Goal: Transaction & Acquisition: Download file/media

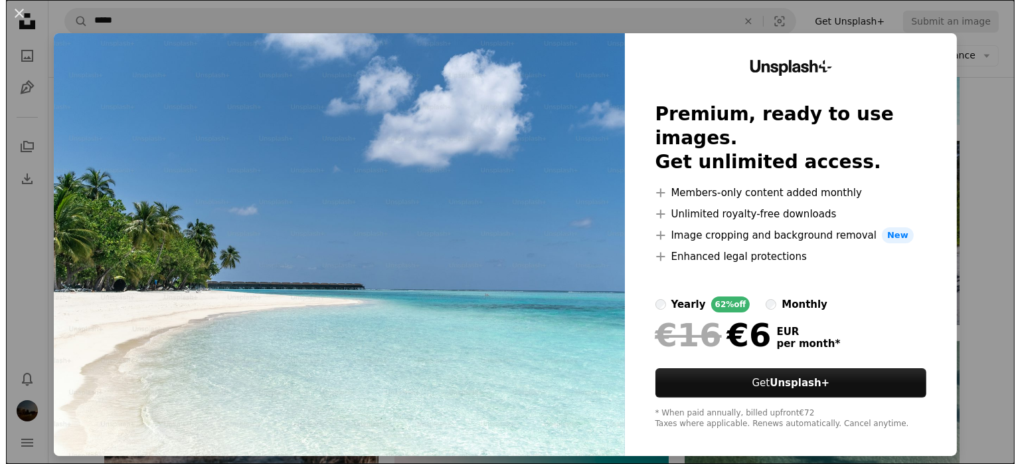
scroll to position [5447, 0]
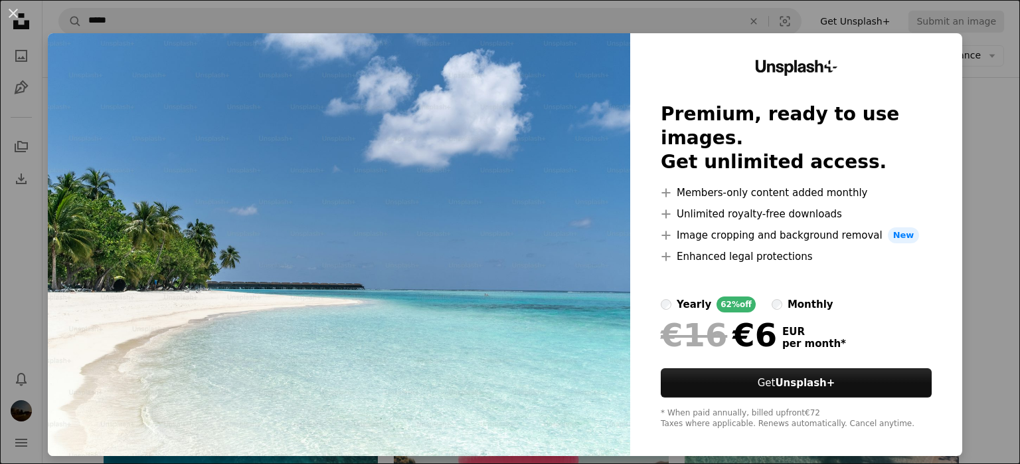
click at [987, 171] on div "An X shape Unsplash+ Premium, ready to use images. Get unlimited access. A plus…" at bounding box center [510, 232] width 1020 height 464
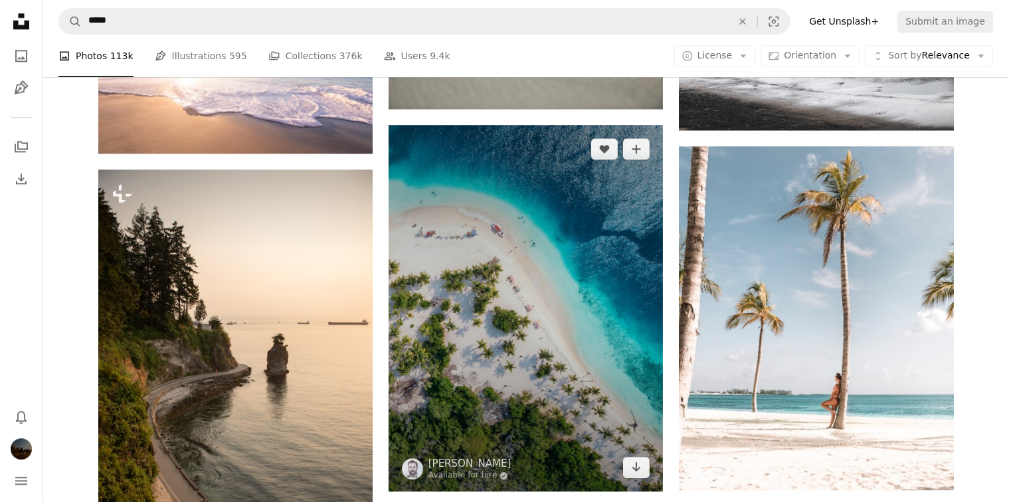
scroll to position [8569, 0]
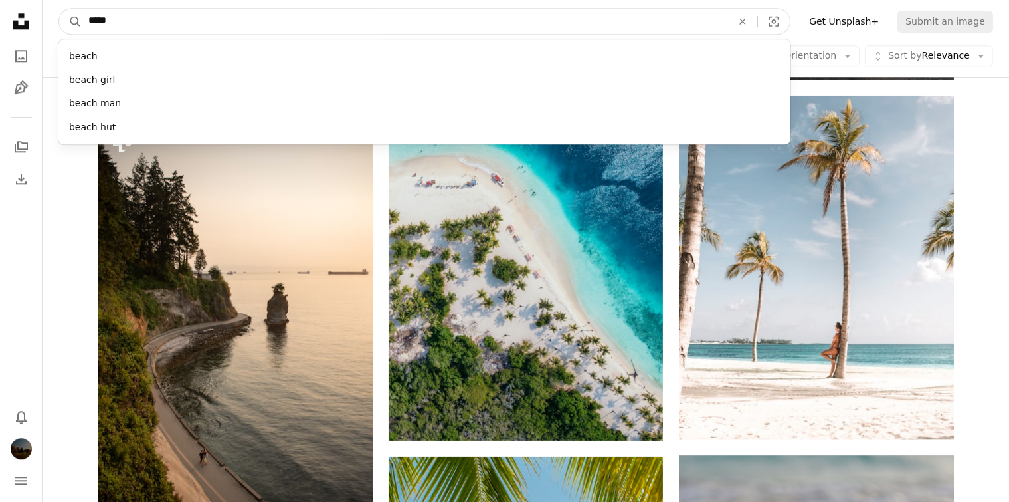
drag, startPoint x: 359, startPoint y: 23, endPoint x: 84, endPoint y: 26, distance: 275.7
click at [84, 26] on input "*****" at bounding box center [405, 21] width 646 height 25
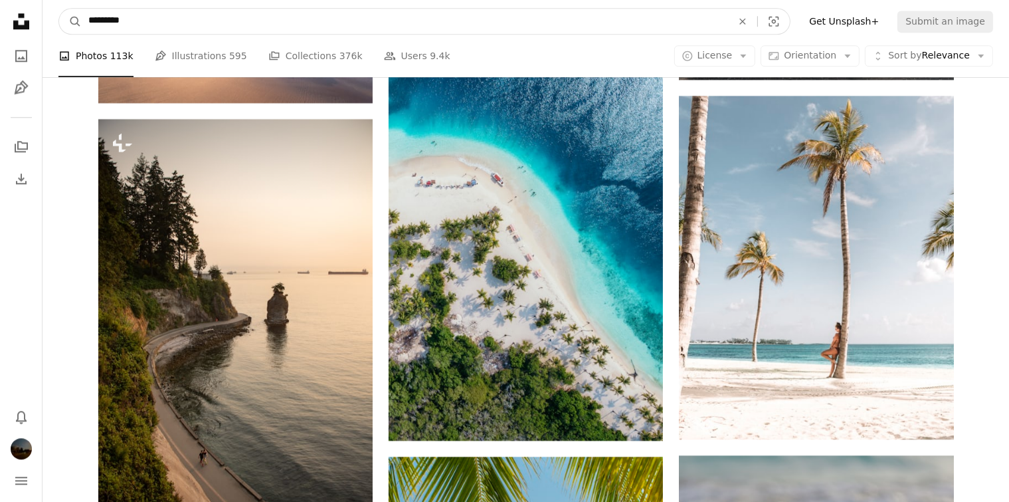
type input "*********"
click at [59, 9] on button "A magnifying glass" at bounding box center [70, 21] width 23 height 25
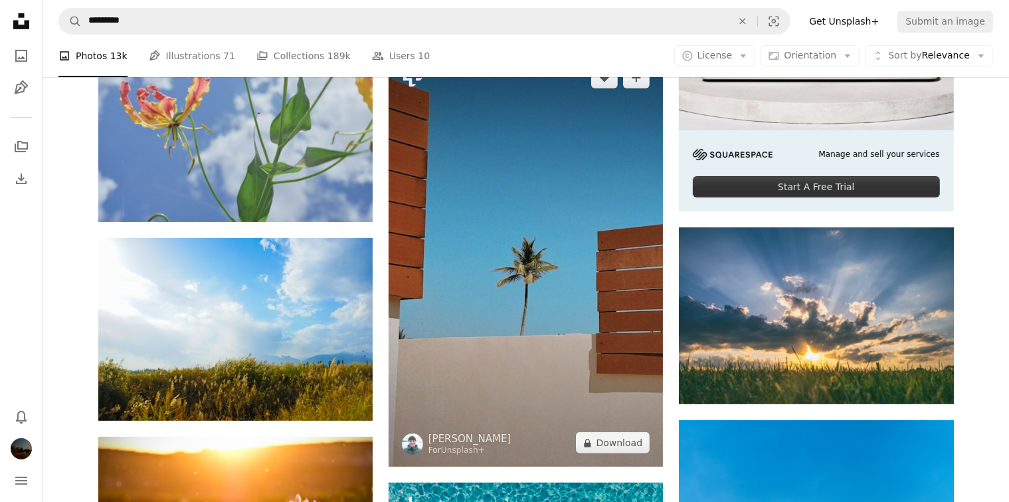
scroll to position [598, 0]
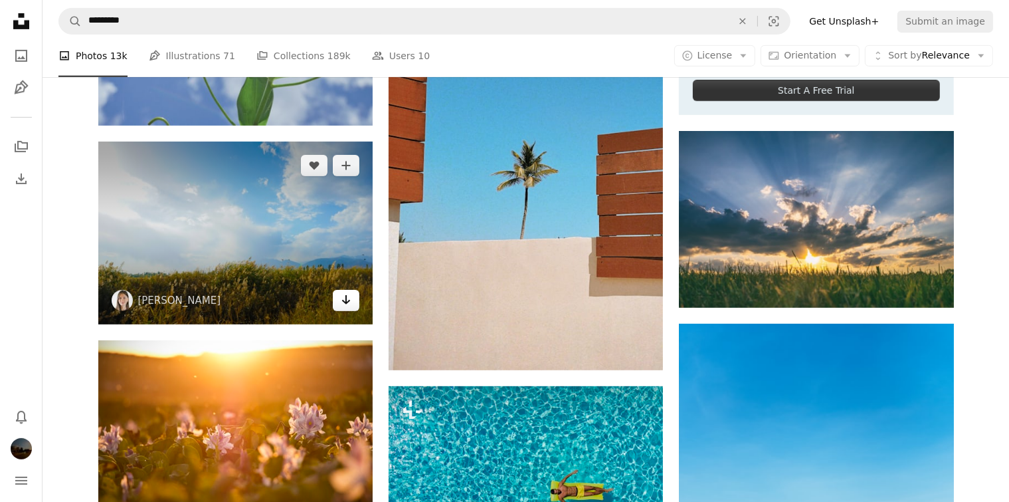
click at [343, 302] on icon "Arrow pointing down" at bounding box center [346, 300] width 11 height 16
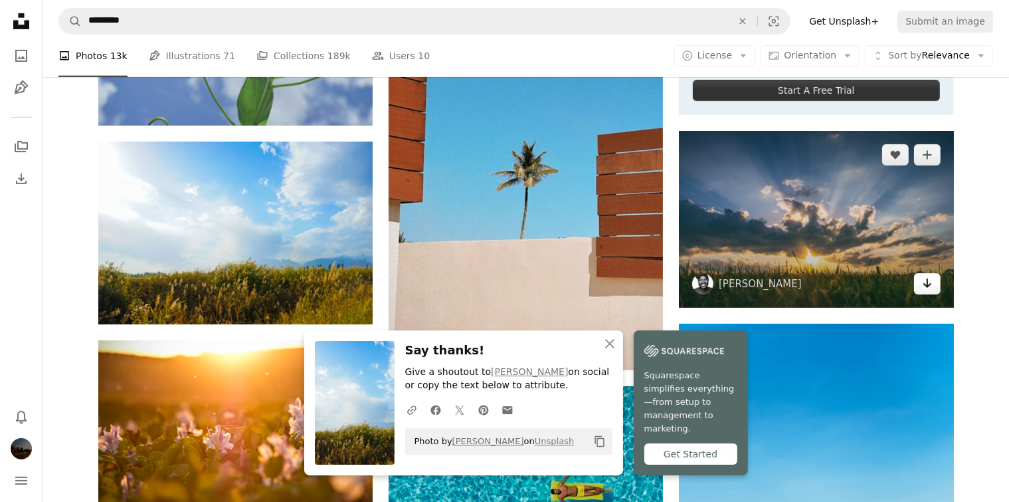
click at [933, 281] on link "Arrow pointing down" at bounding box center [927, 283] width 27 height 21
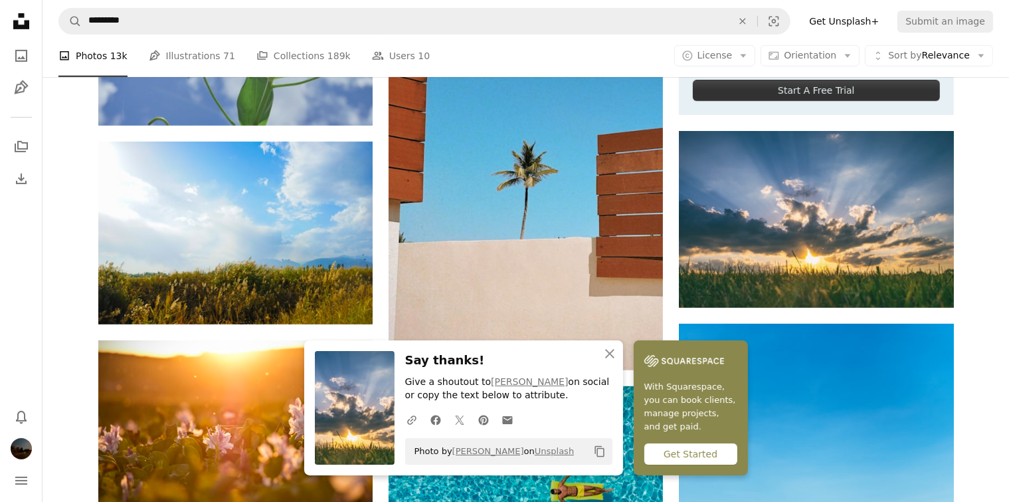
click at [673, 353] on img at bounding box center [684, 361] width 80 height 20
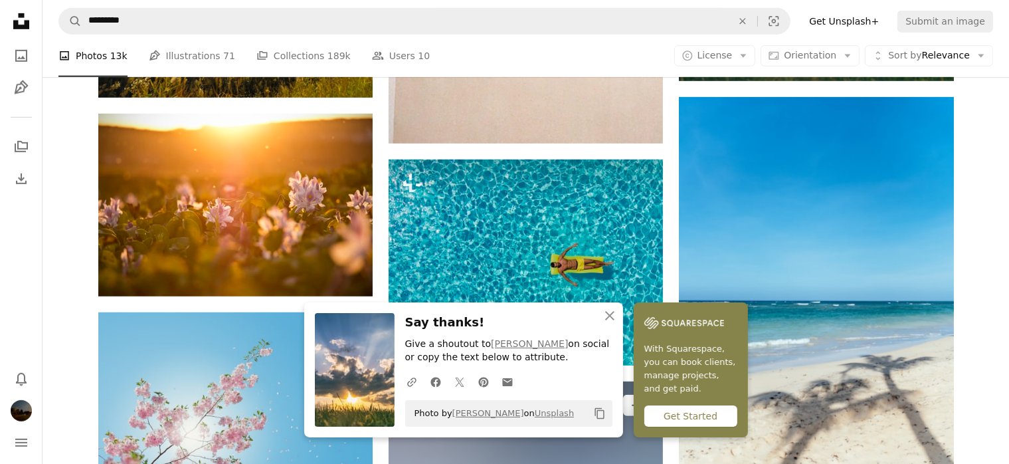
scroll to position [1063, 0]
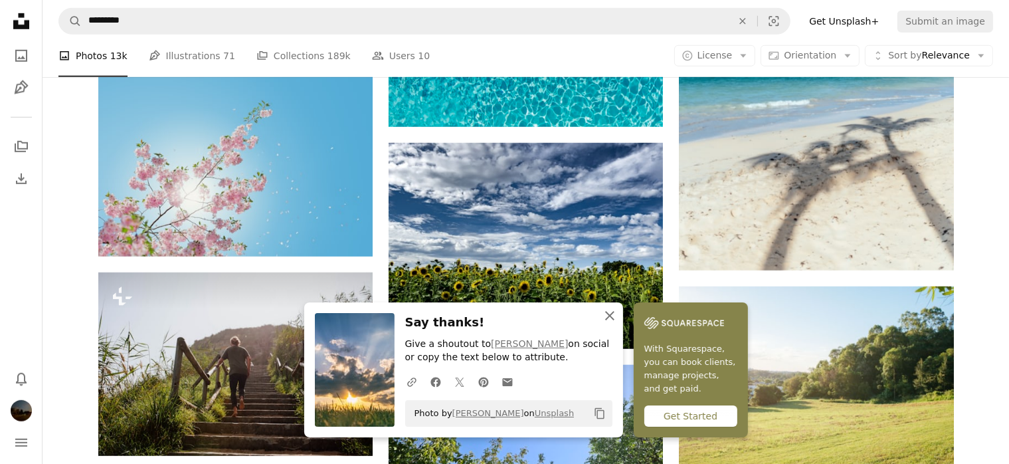
click at [603, 312] on icon "An X shape" at bounding box center [610, 316] width 16 height 16
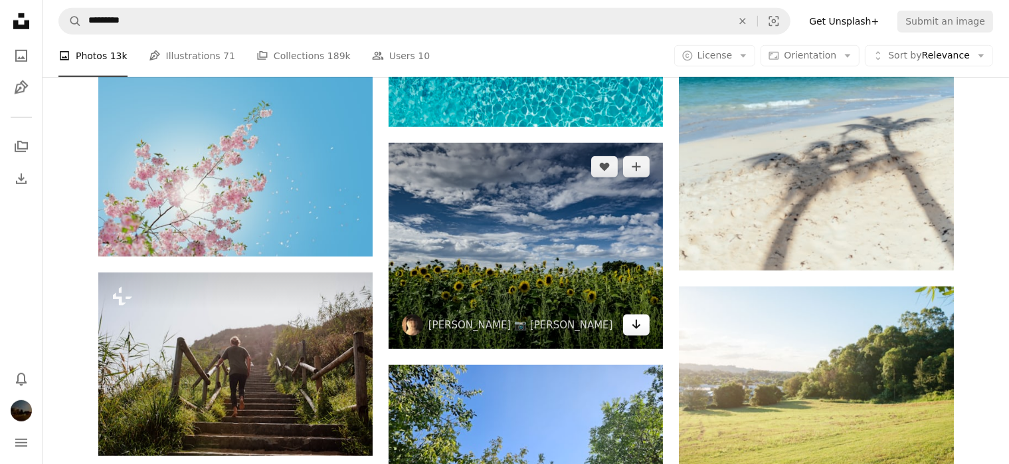
click at [634, 323] on icon "Arrow pointing down" at bounding box center [636, 324] width 11 height 16
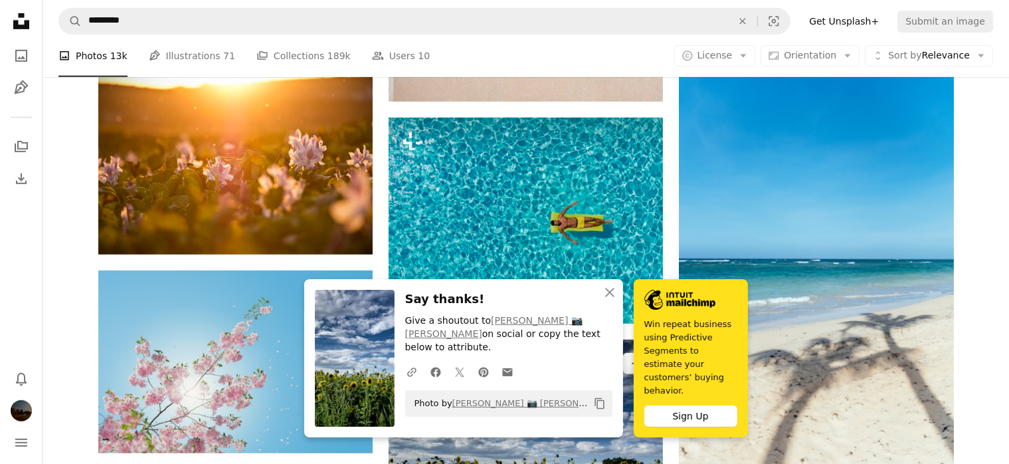
scroll to position [864, 0]
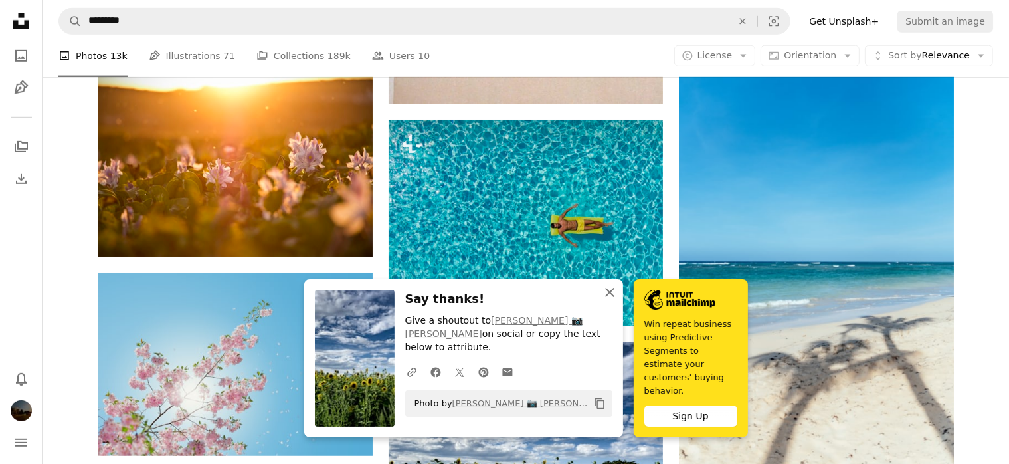
click at [616, 300] on icon "An X shape" at bounding box center [610, 292] width 16 height 16
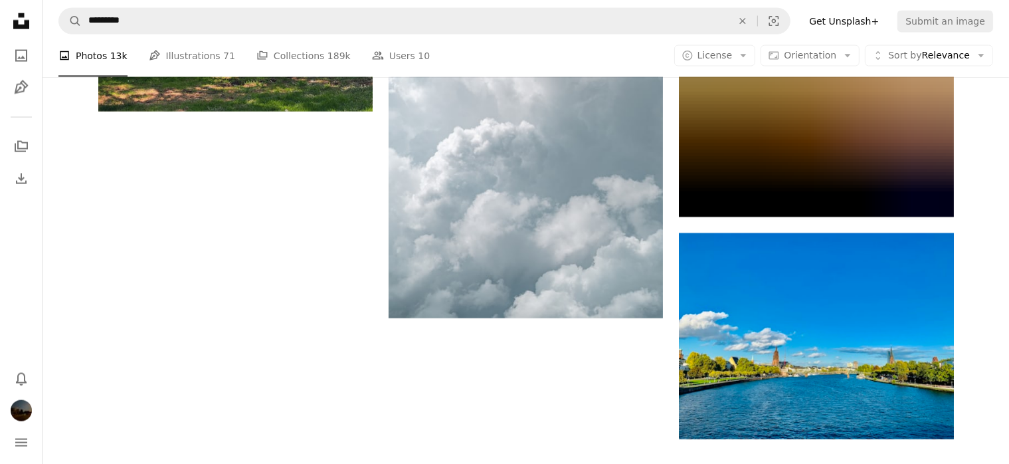
scroll to position [2258, 0]
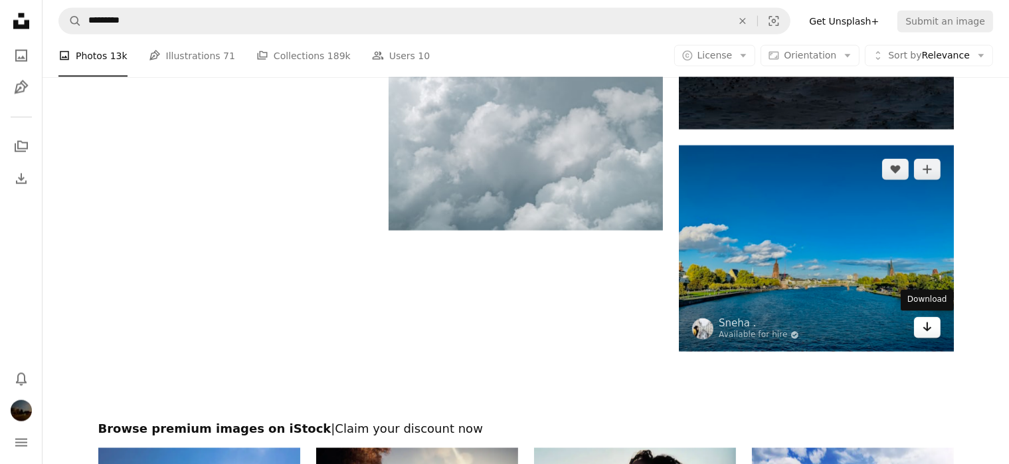
click at [931, 331] on icon "Arrow pointing down" at bounding box center [927, 327] width 11 height 16
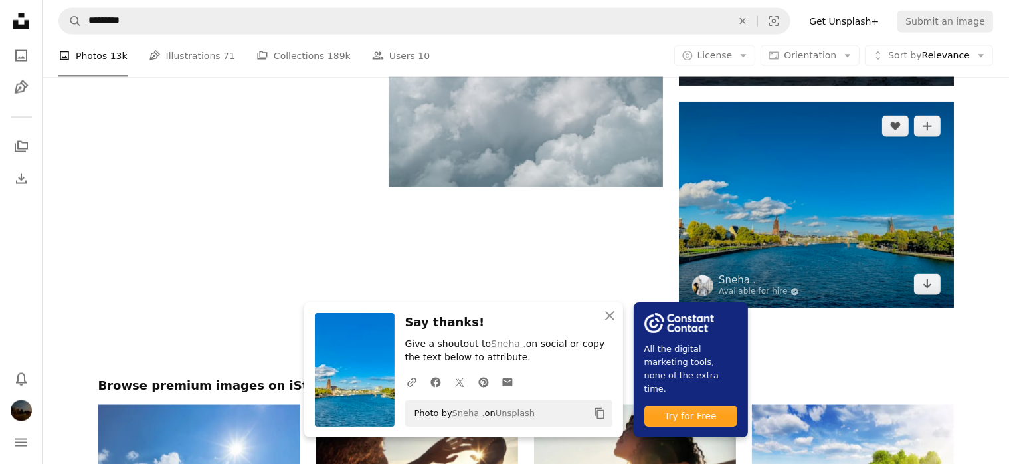
scroll to position [2325, 0]
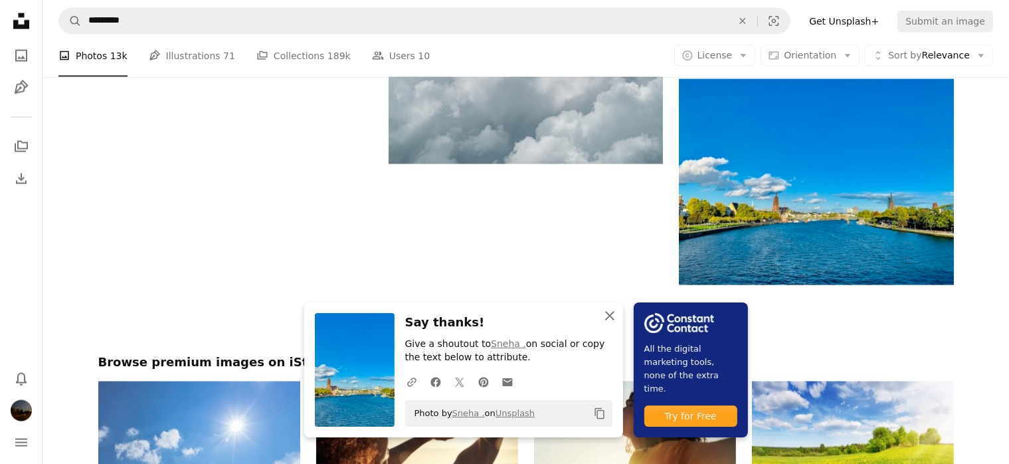
drag, startPoint x: 608, startPoint y: 316, endPoint x: 602, endPoint y: 321, distance: 8.1
click at [608, 316] on icon "button" at bounding box center [609, 315] width 9 height 9
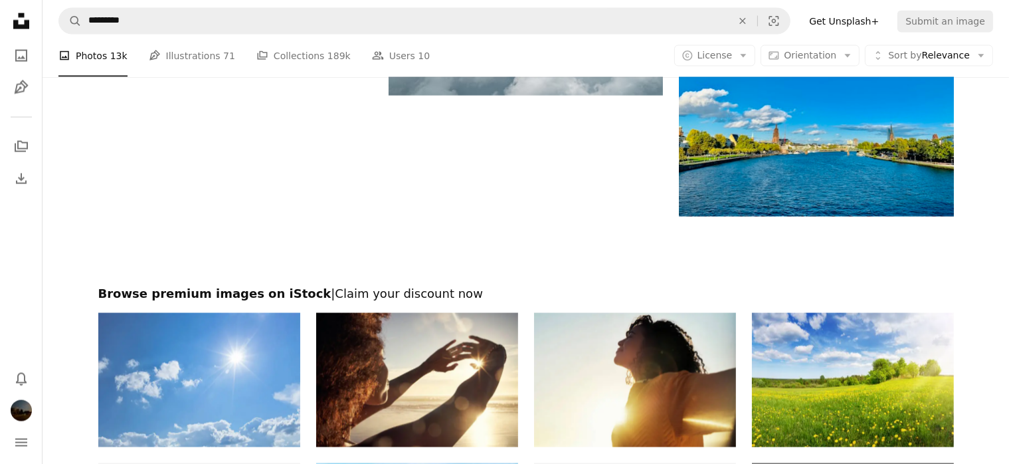
scroll to position [2524, 0]
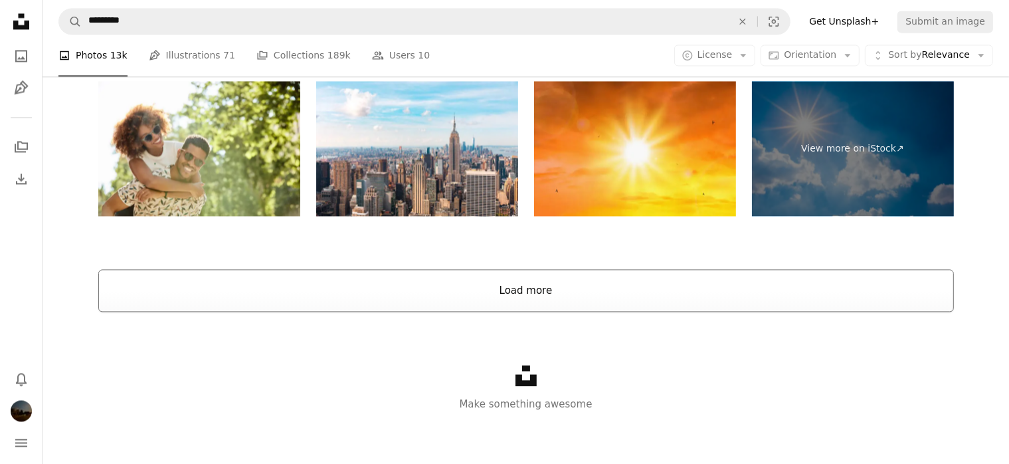
click at [500, 300] on button "Load more" at bounding box center [526, 290] width 856 height 43
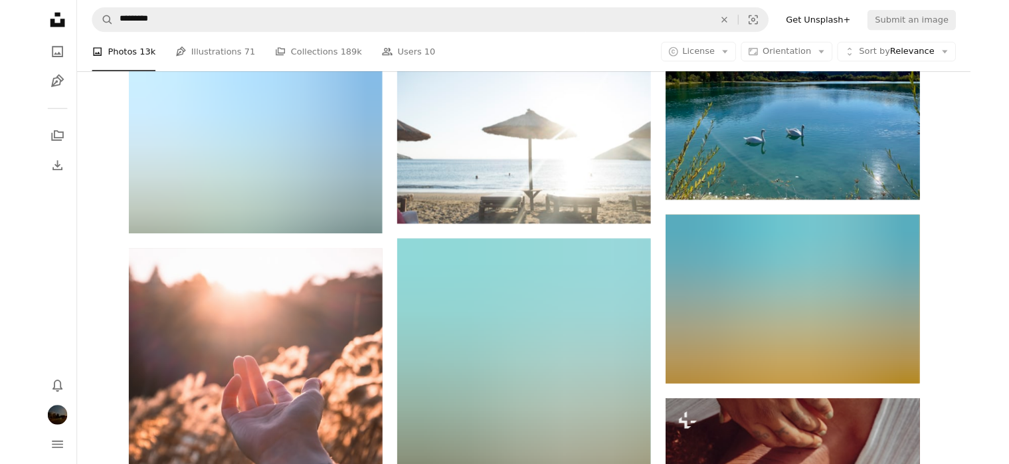
scroll to position [3904, 0]
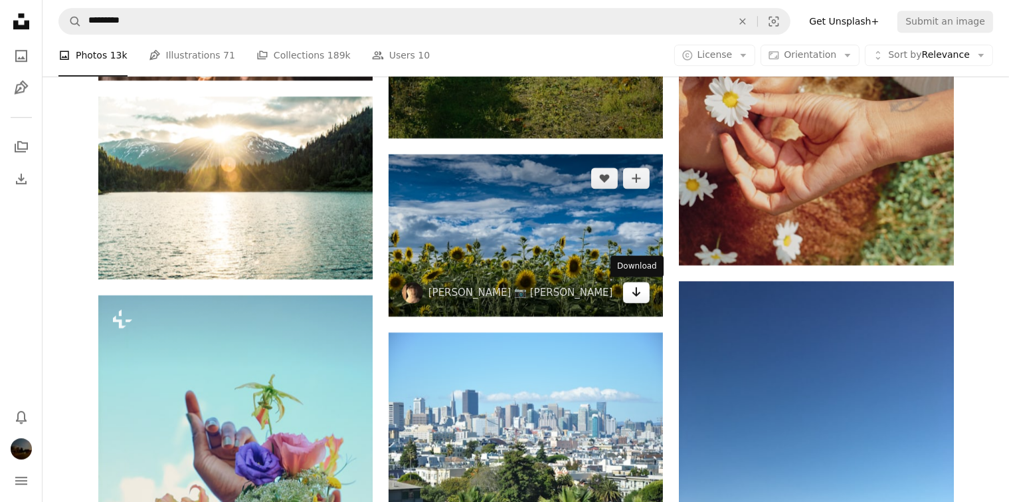
click at [633, 298] on icon "Arrow pointing down" at bounding box center [636, 292] width 11 height 16
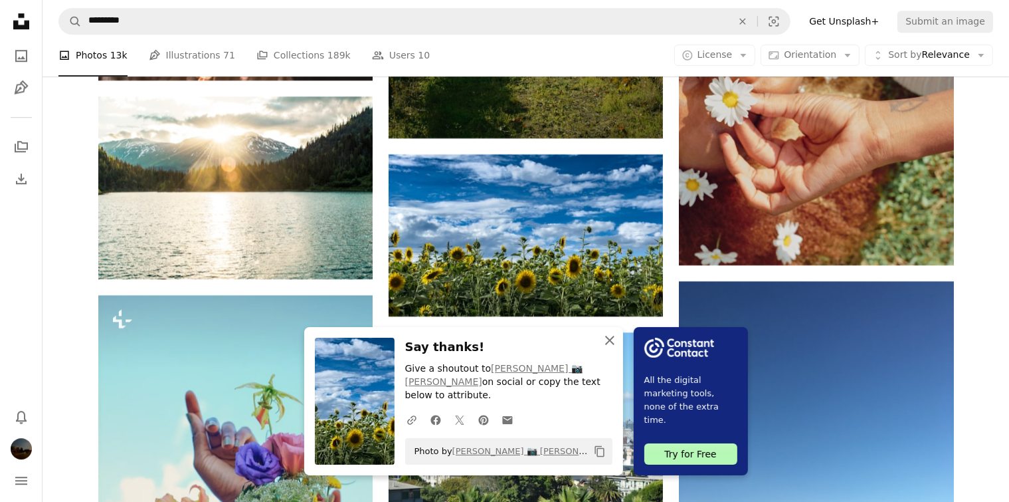
click at [611, 348] on icon "An X shape" at bounding box center [610, 340] width 16 height 16
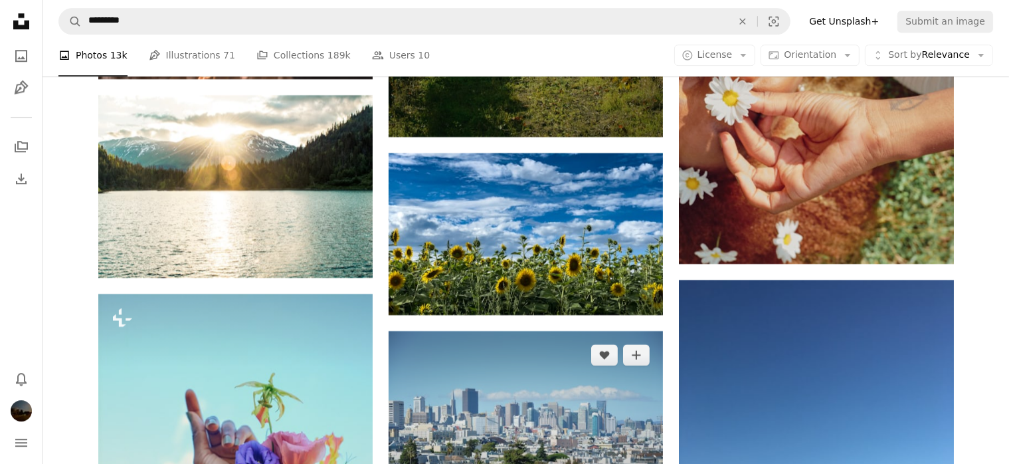
scroll to position [4037, 0]
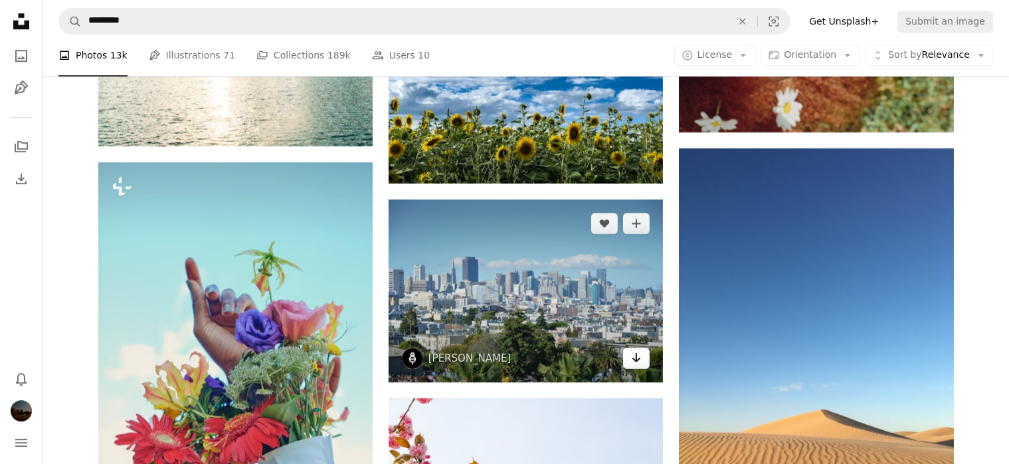
click at [635, 362] on icon "Arrow pointing down" at bounding box center [636, 357] width 11 height 16
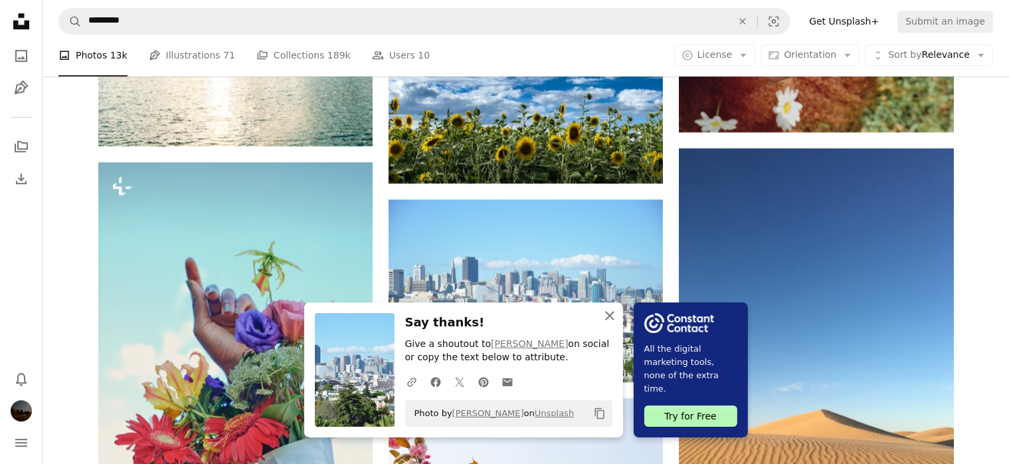
click at [612, 317] on icon "An X shape" at bounding box center [610, 316] width 16 height 16
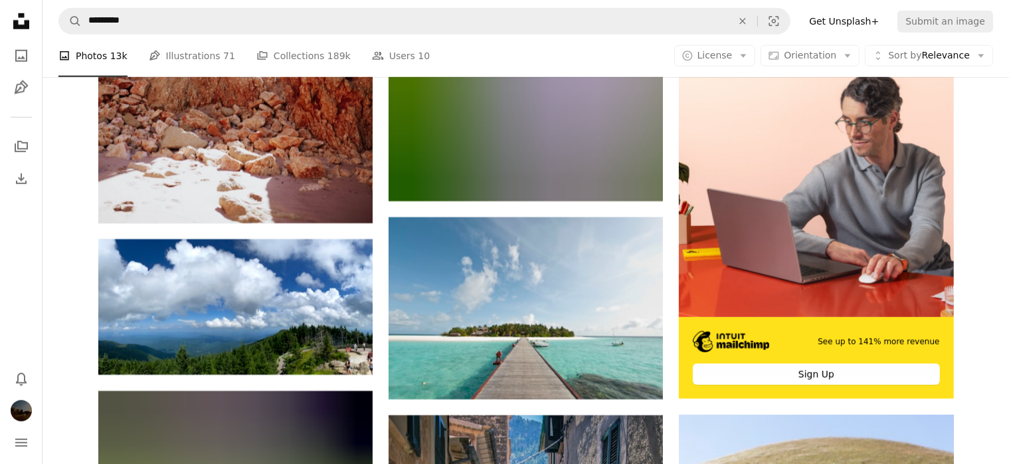
scroll to position [6296, 0]
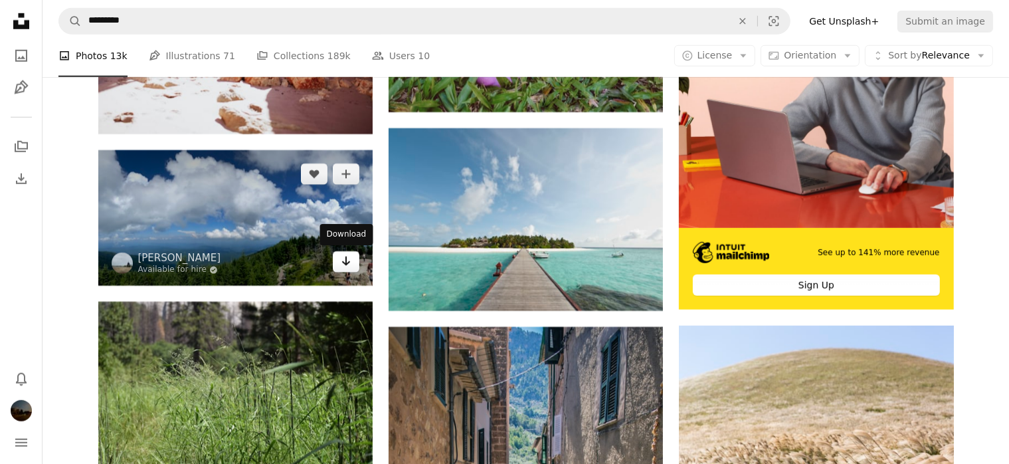
click at [347, 266] on icon "Arrow pointing down" at bounding box center [346, 261] width 11 height 16
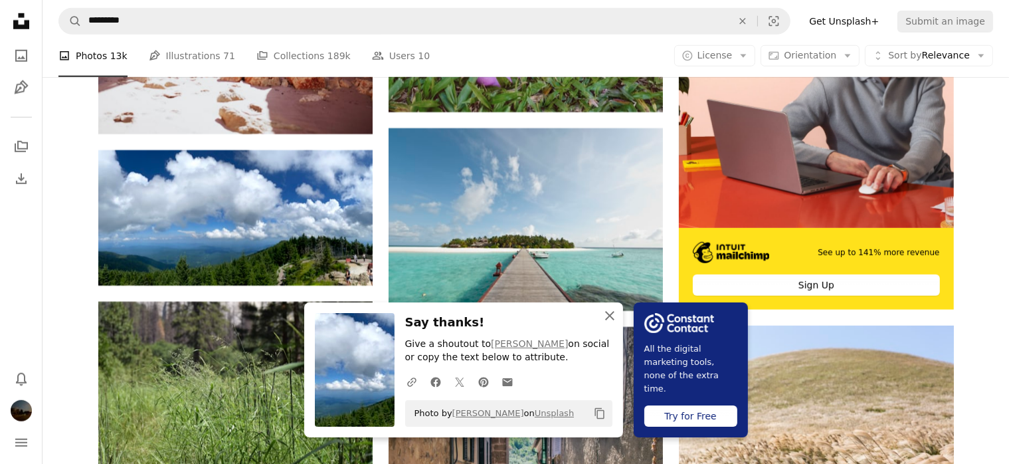
click at [610, 317] on icon "button" at bounding box center [609, 315] width 9 height 9
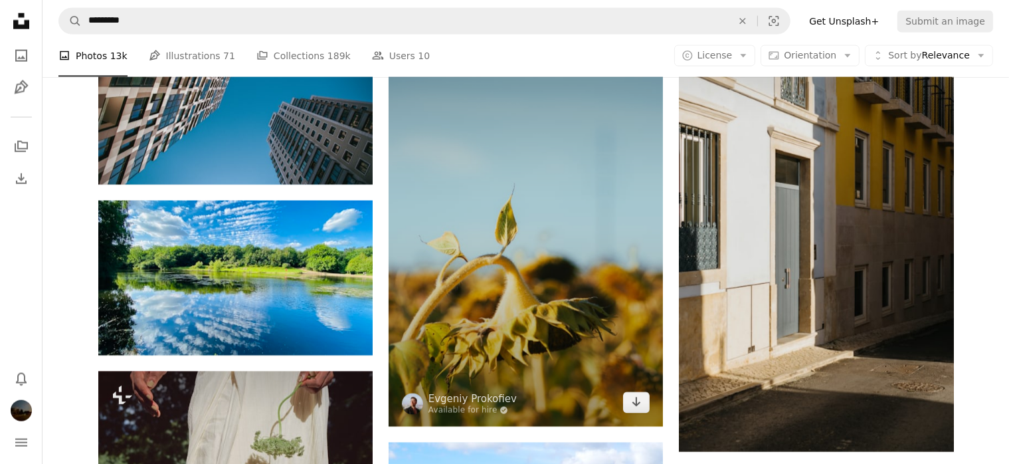
scroll to position [7026, 0]
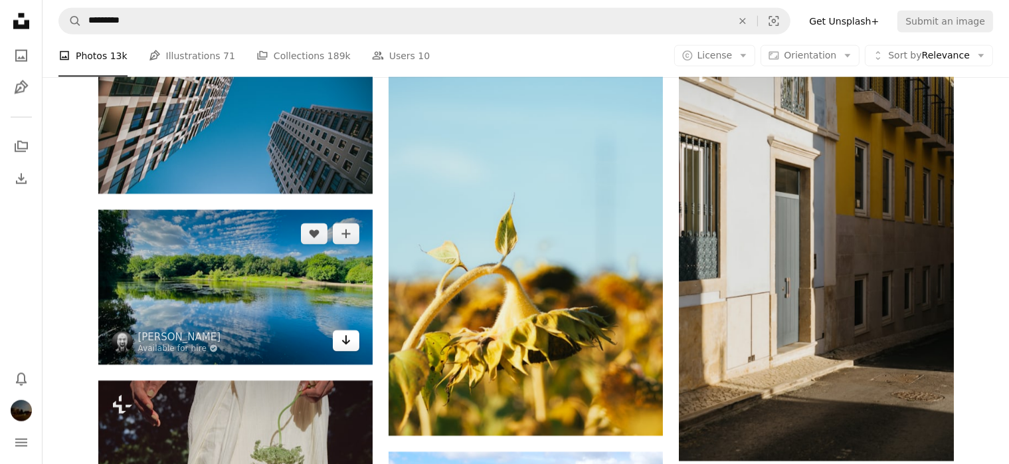
click at [340, 339] on link "Arrow pointing down" at bounding box center [346, 340] width 27 height 21
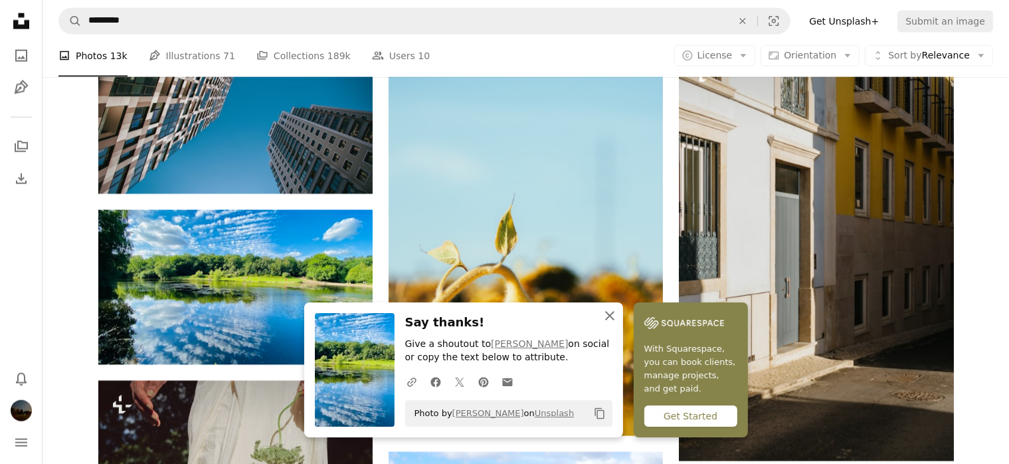
click at [604, 317] on icon "An X shape" at bounding box center [610, 316] width 16 height 16
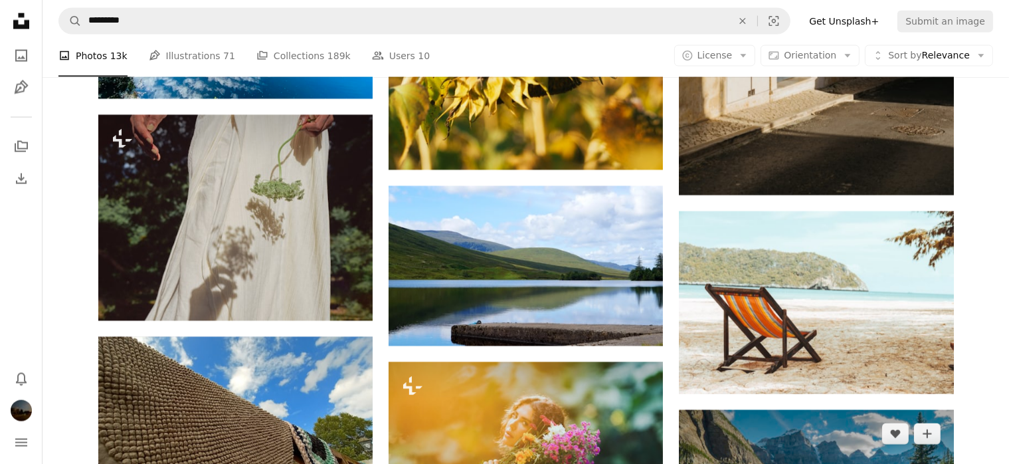
scroll to position [7491, 0]
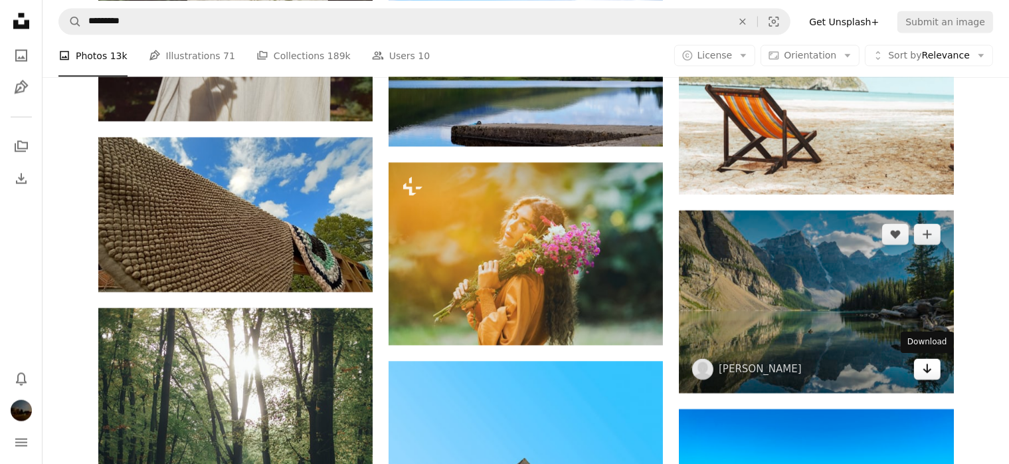
click at [930, 367] on icon "Arrow pointing down" at bounding box center [927, 369] width 11 height 16
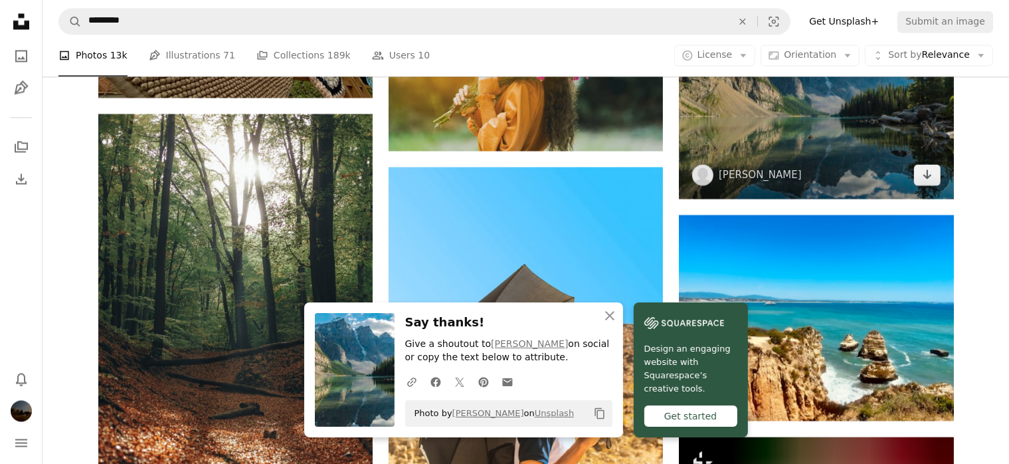
scroll to position [7691, 0]
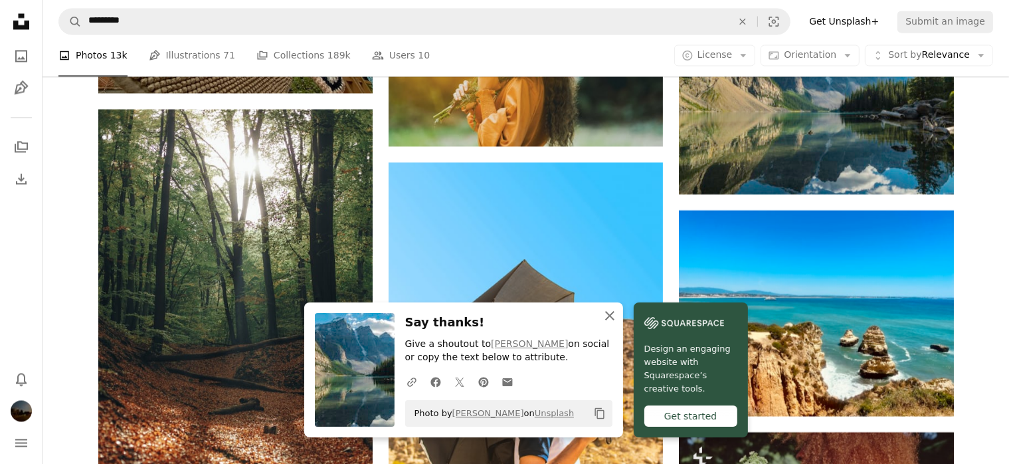
click at [608, 317] on icon "button" at bounding box center [609, 315] width 9 height 9
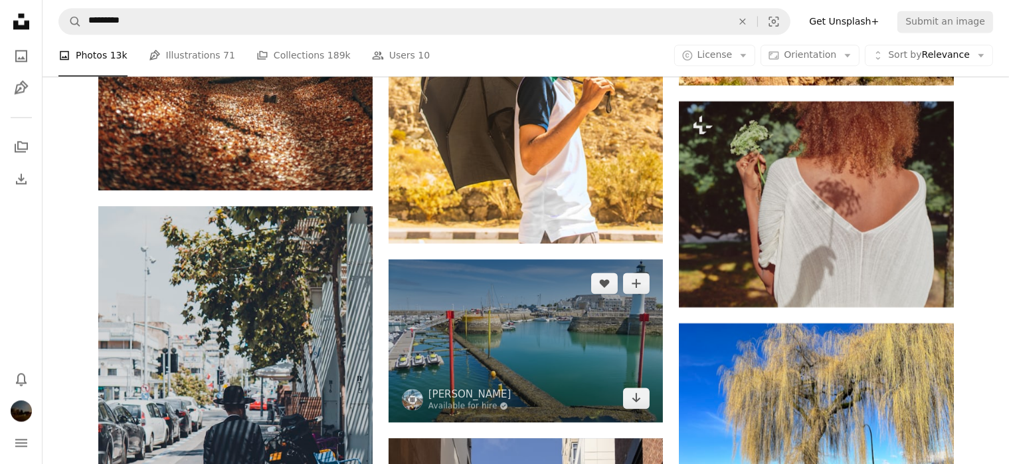
scroll to position [7824, 0]
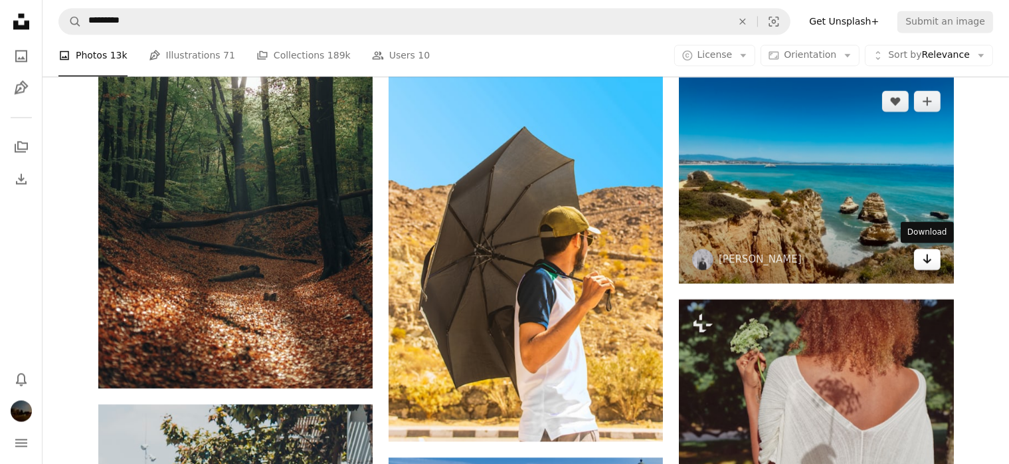
click at [927, 255] on icon "Arrow pointing down" at bounding box center [927, 258] width 11 height 16
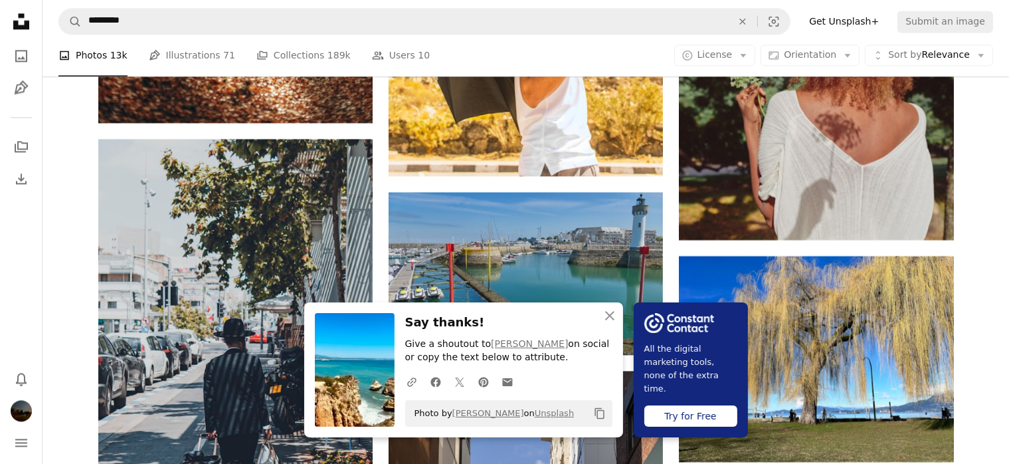
scroll to position [8089, 0]
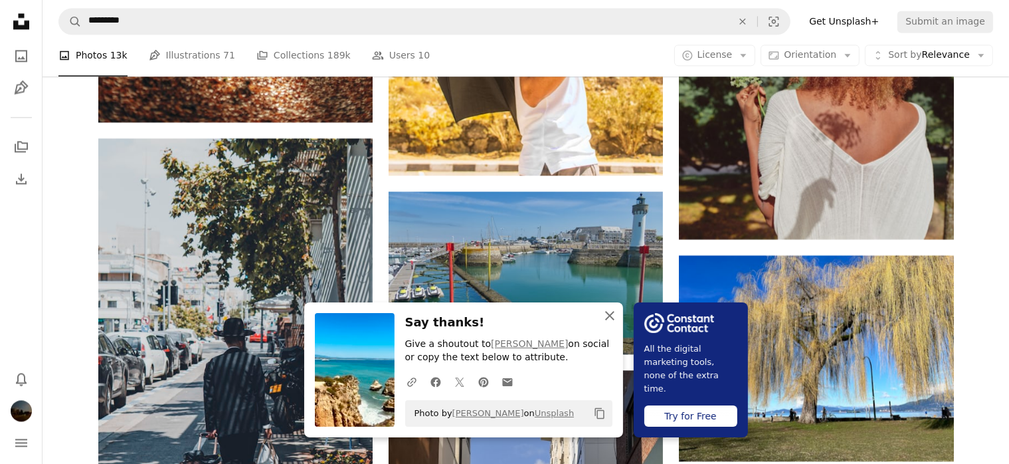
click at [608, 316] on icon "An X shape" at bounding box center [610, 316] width 16 height 16
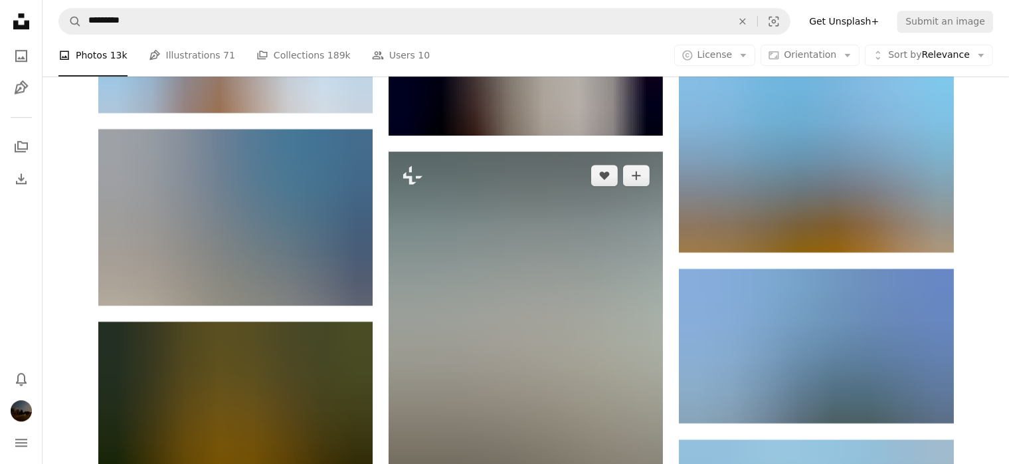
scroll to position [8886, 0]
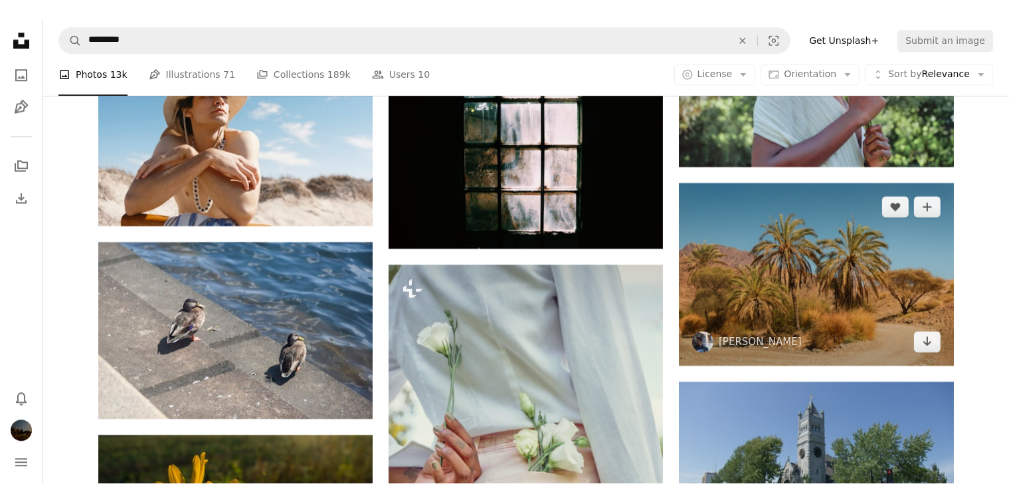
scroll to position [8754, 0]
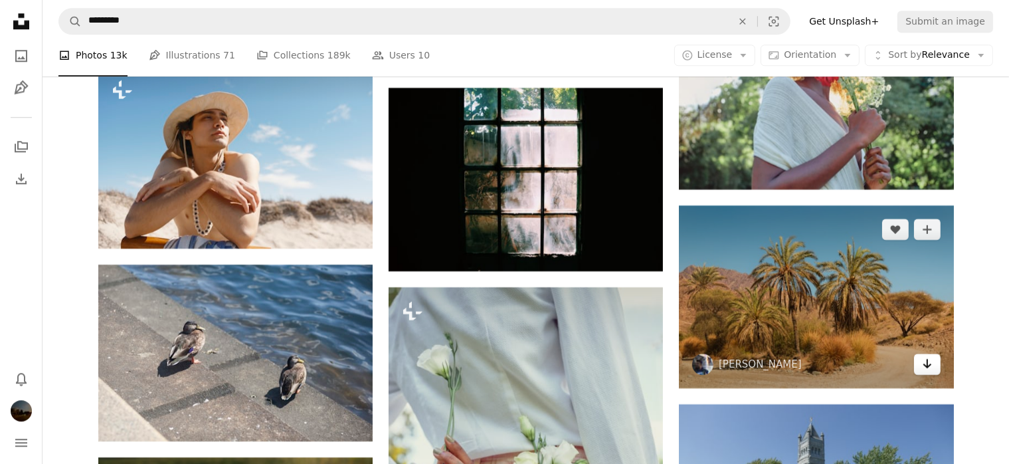
click at [925, 365] on icon "Arrow pointing down" at bounding box center [927, 363] width 11 height 16
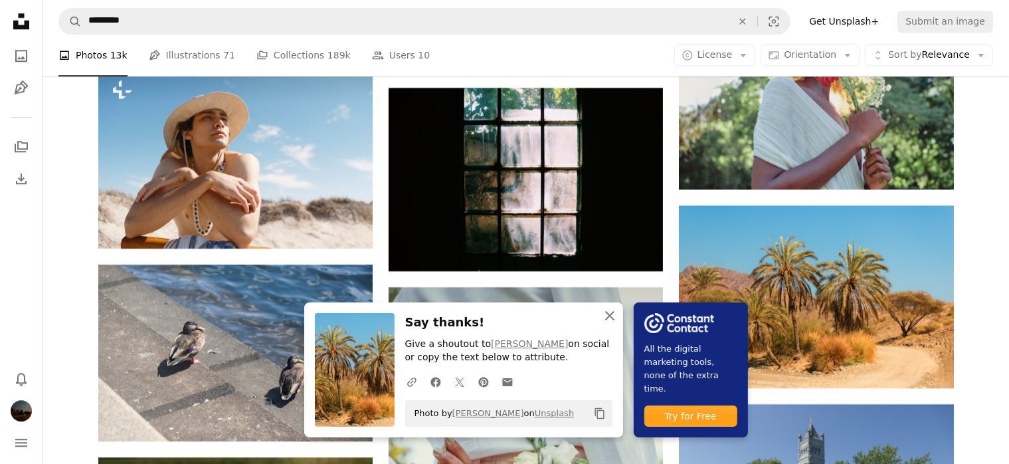
click at [610, 315] on icon "button" at bounding box center [609, 315] width 9 height 9
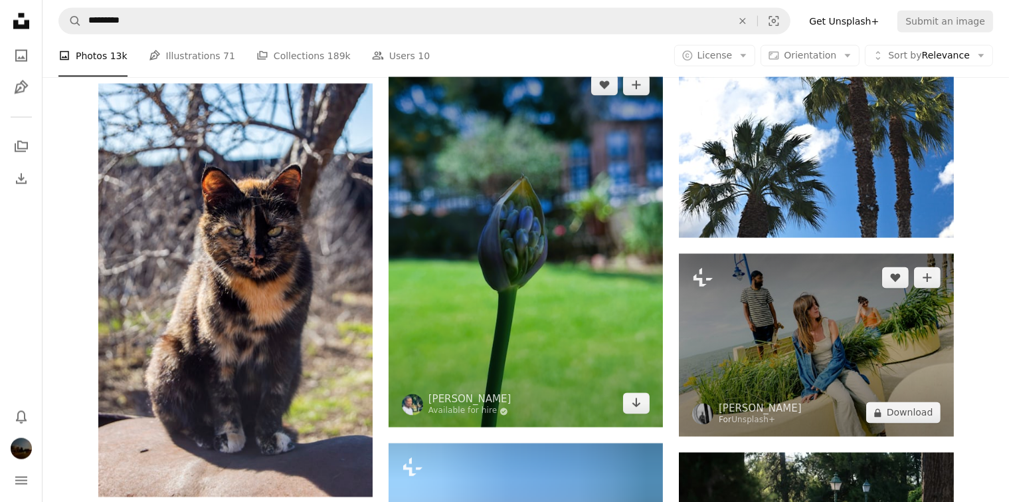
scroll to position [18186, 0]
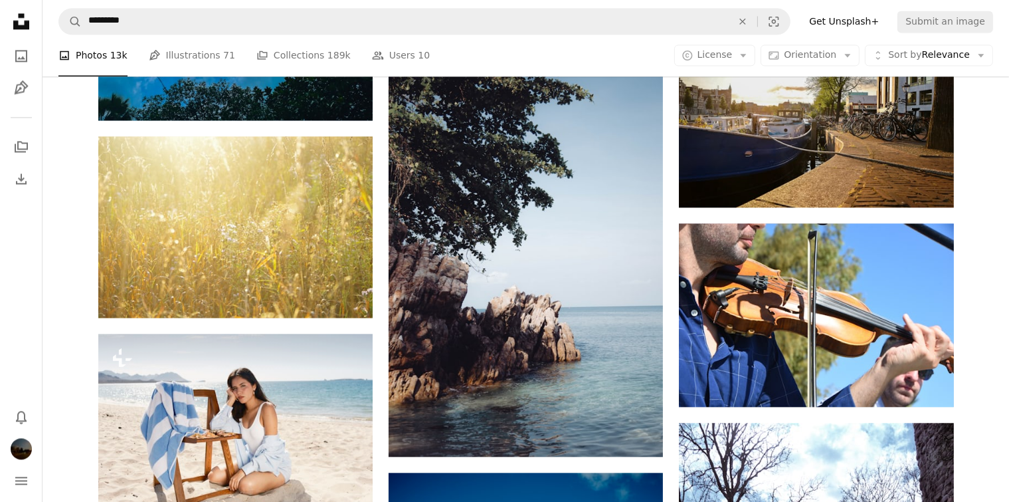
drag, startPoint x: 794, startPoint y: 345, endPoint x: 990, endPoint y: 265, distance: 211.5
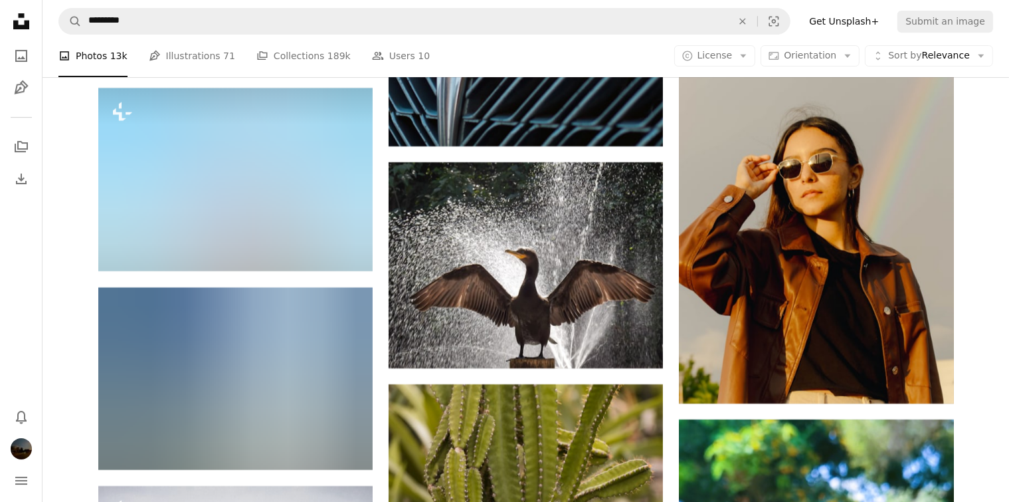
scroll to position [19714, 0]
